Goal: Check status: Check status

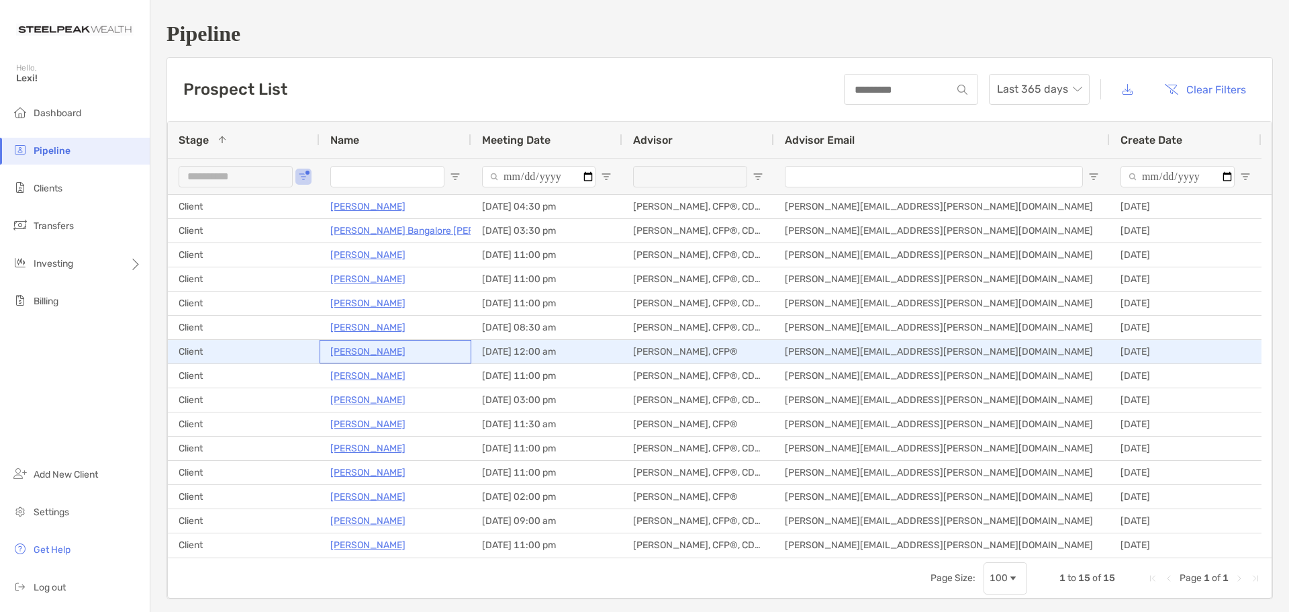
click at [396, 348] on p "[PERSON_NAME]" at bounding box center [367, 351] width 75 height 17
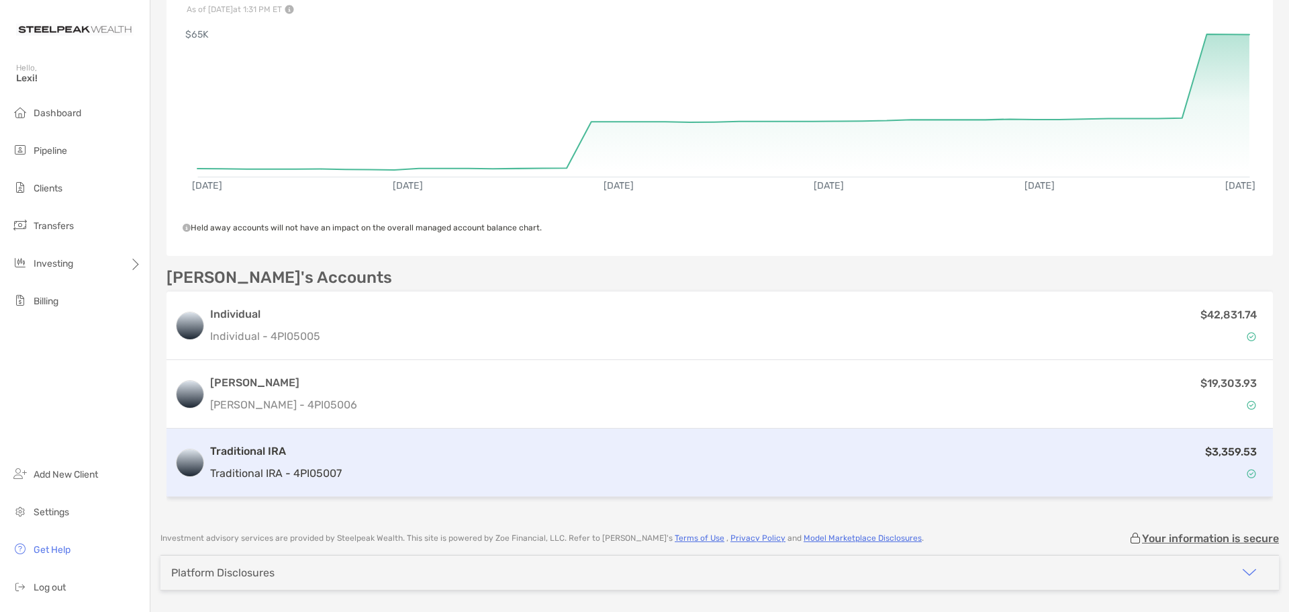
scroll to position [201, 0]
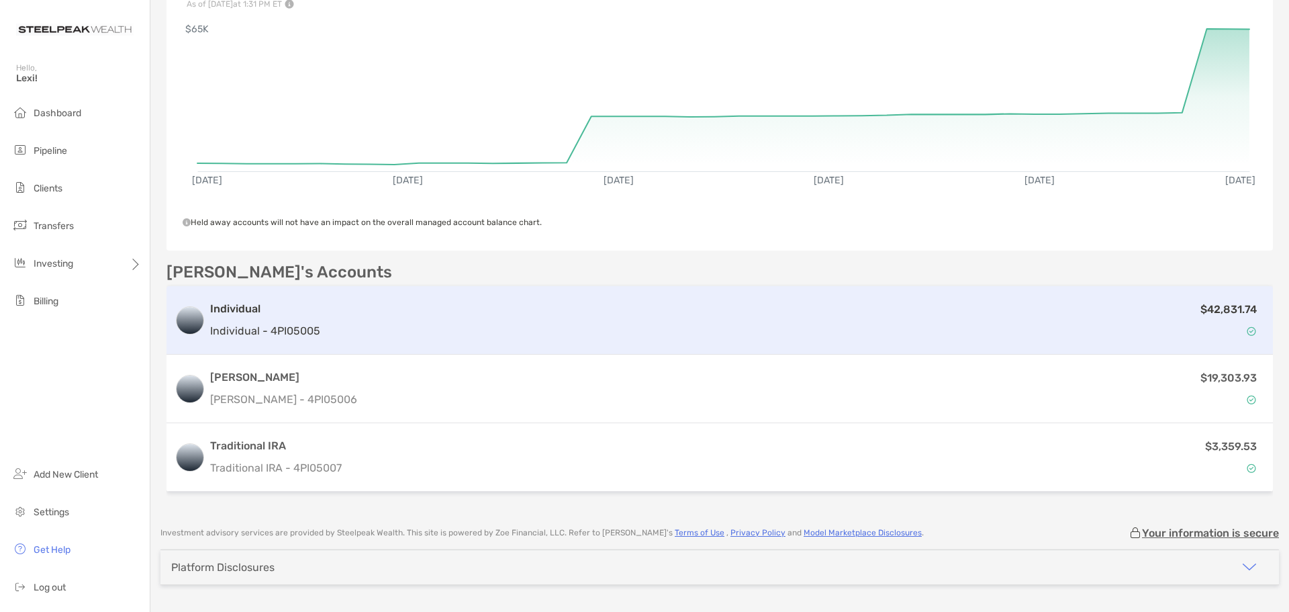
click at [228, 302] on h3 "Individual" at bounding box center [265, 309] width 110 height 16
